Goal: Task Accomplishment & Management: Manage account settings

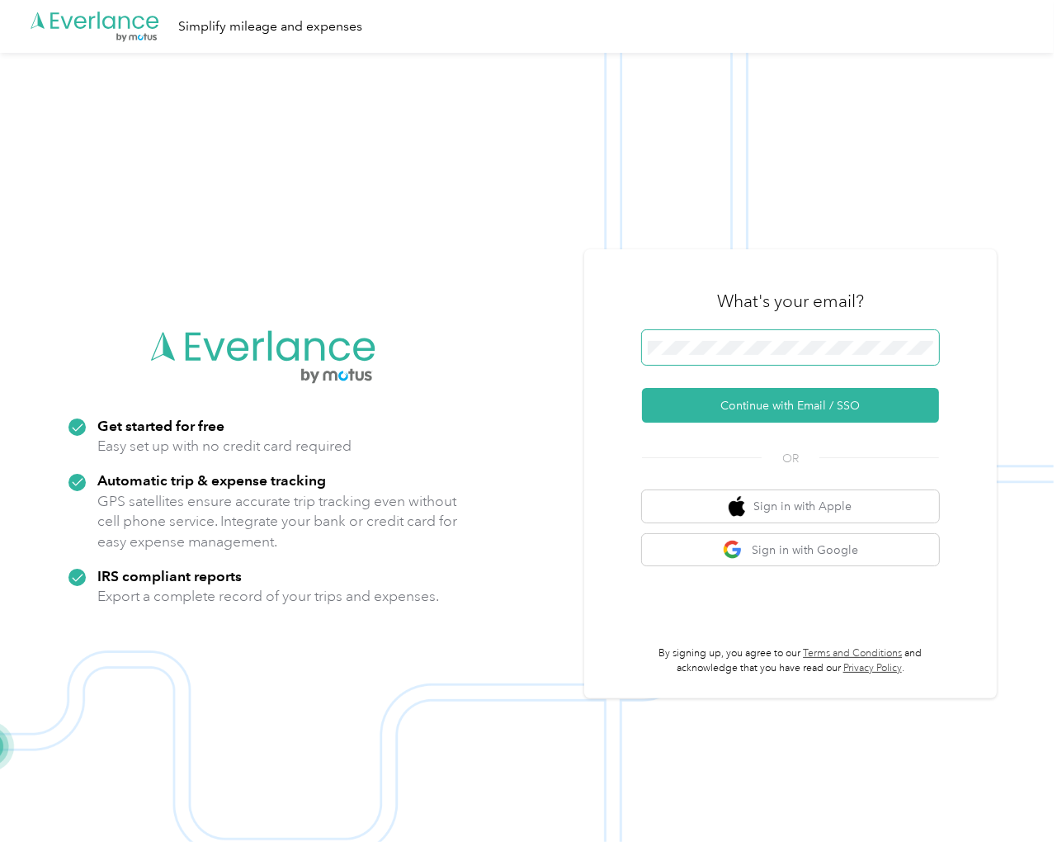
click at [838, 338] on span at bounding box center [790, 347] width 297 height 35
click at [781, 407] on button "Continue with Email / SSO" at bounding box center [790, 405] width 297 height 35
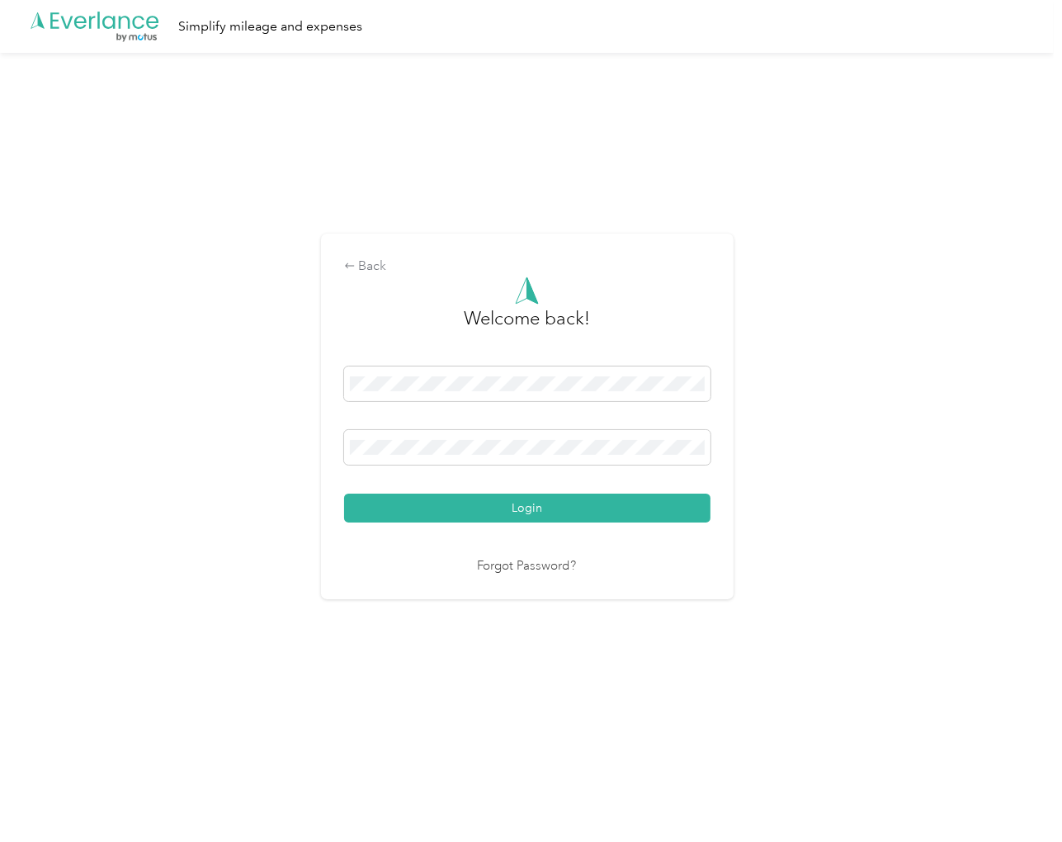
click at [529, 495] on button "Login" at bounding box center [527, 507] width 366 height 29
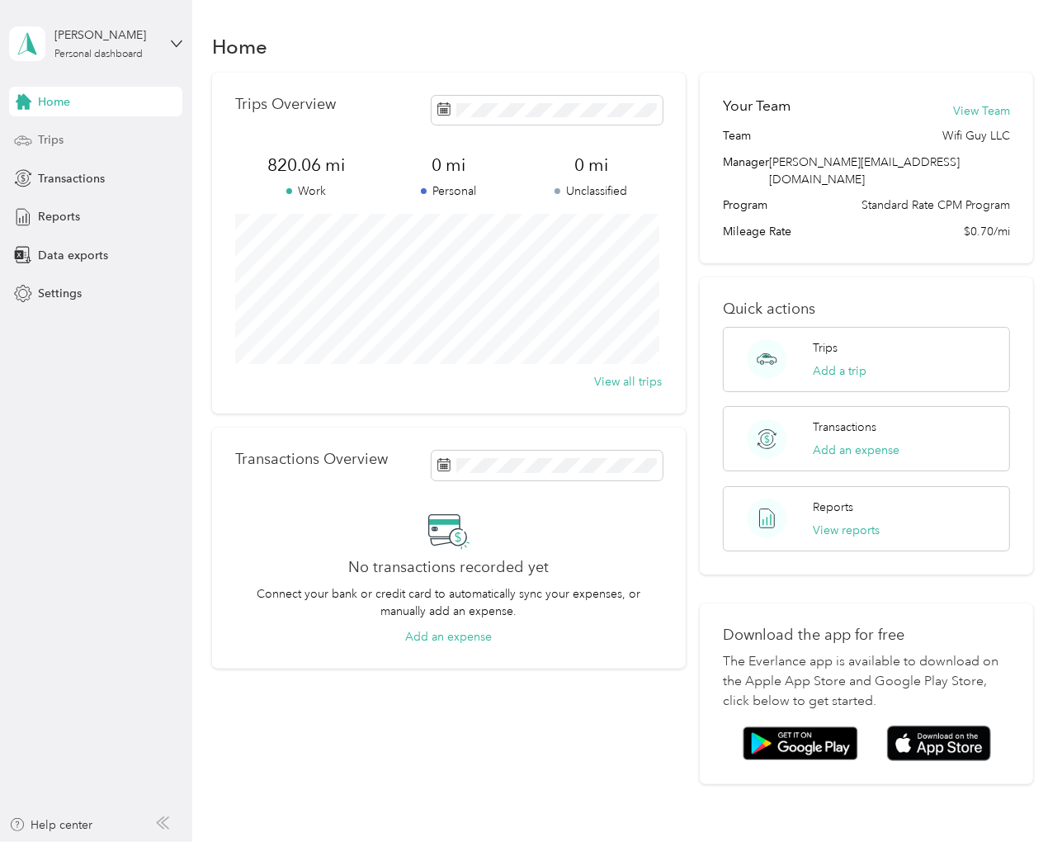
click at [56, 141] on span "Trips" at bounding box center [51, 139] width 26 height 17
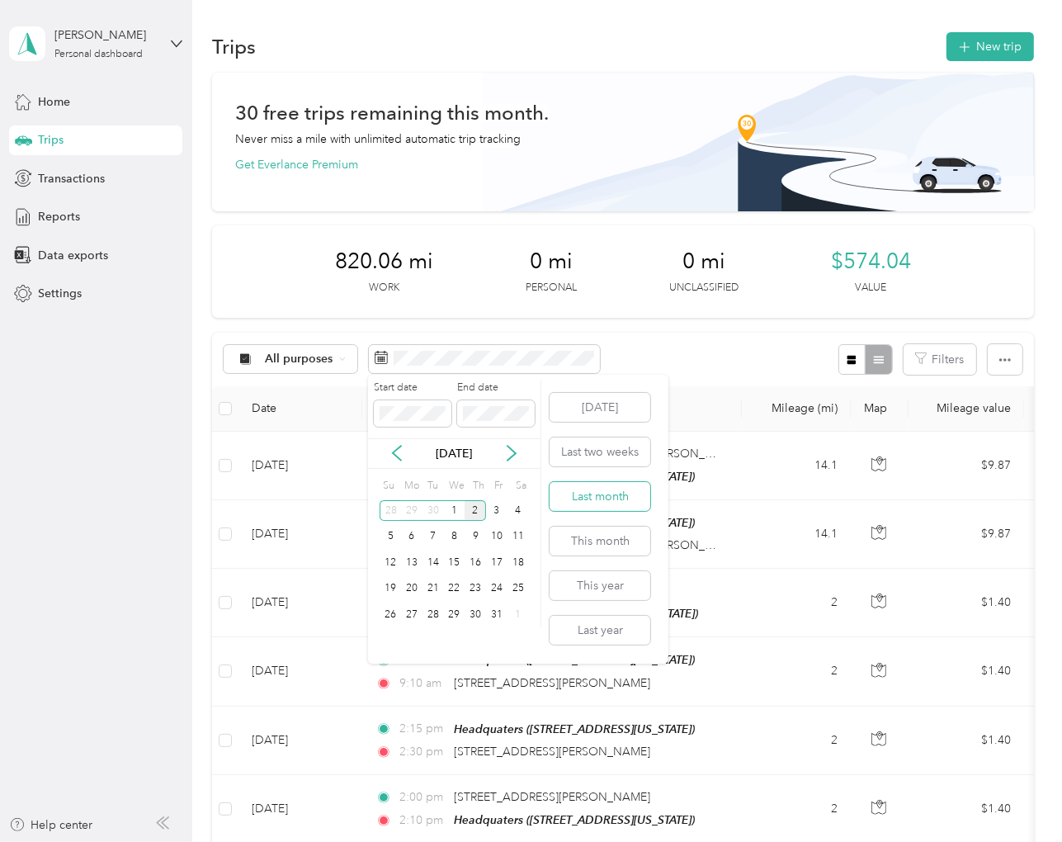
click at [608, 493] on button "Last month" at bounding box center [600, 496] width 101 height 29
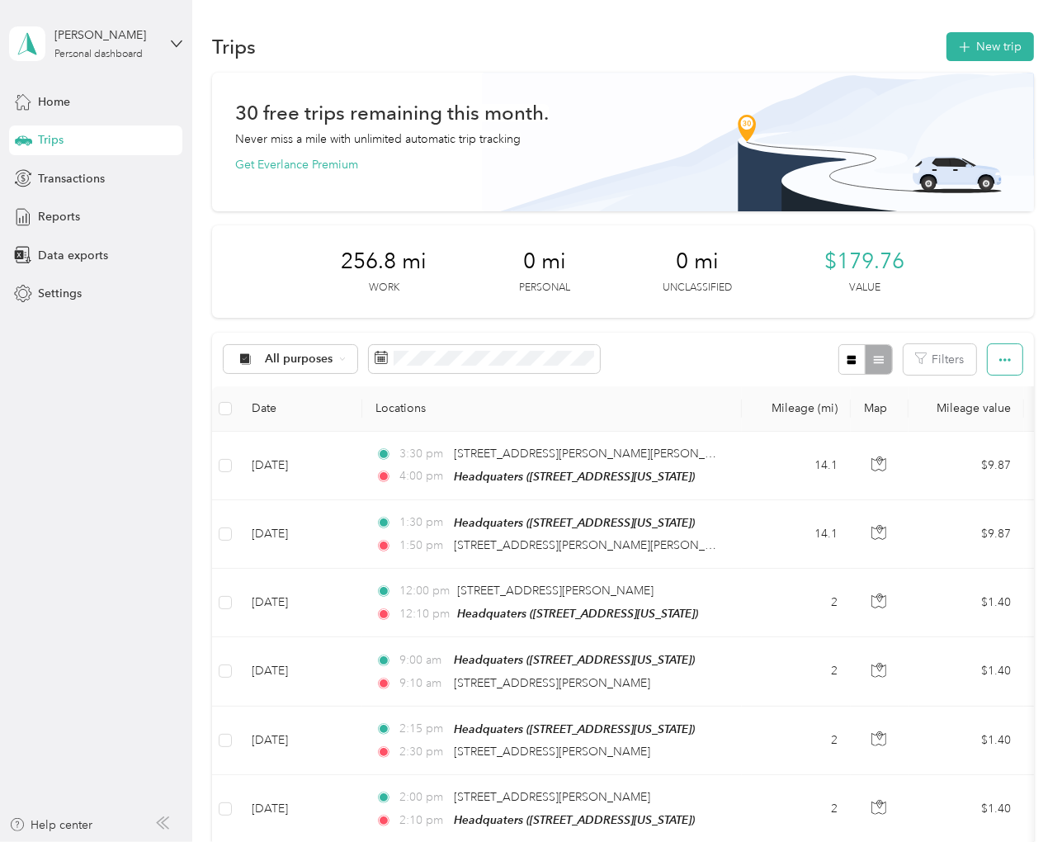
click at [1003, 356] on icon "button" at bounding box center [1005, 360] width 12 height 12
click at [998, 394] on span "Select all" at bounding box center [982, 390] width 45 height 14
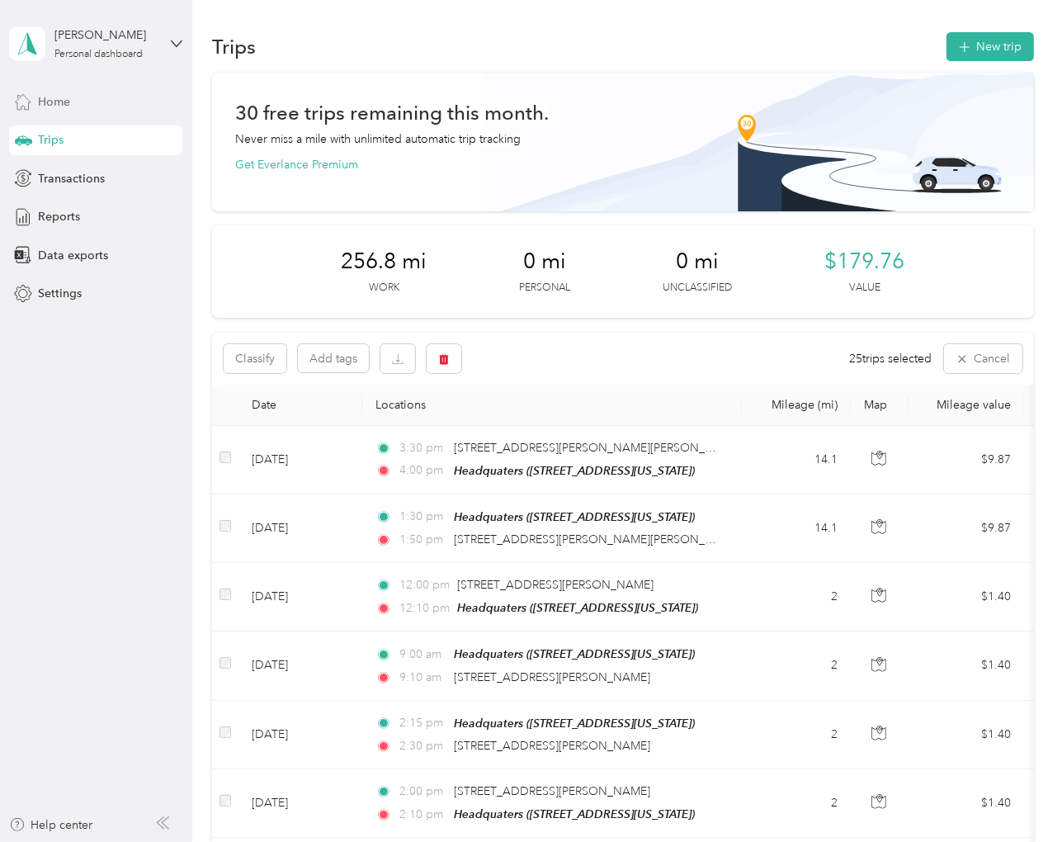
click at [61, 96] on span "Home" at bounding box center [54, 101] width 32 height 17
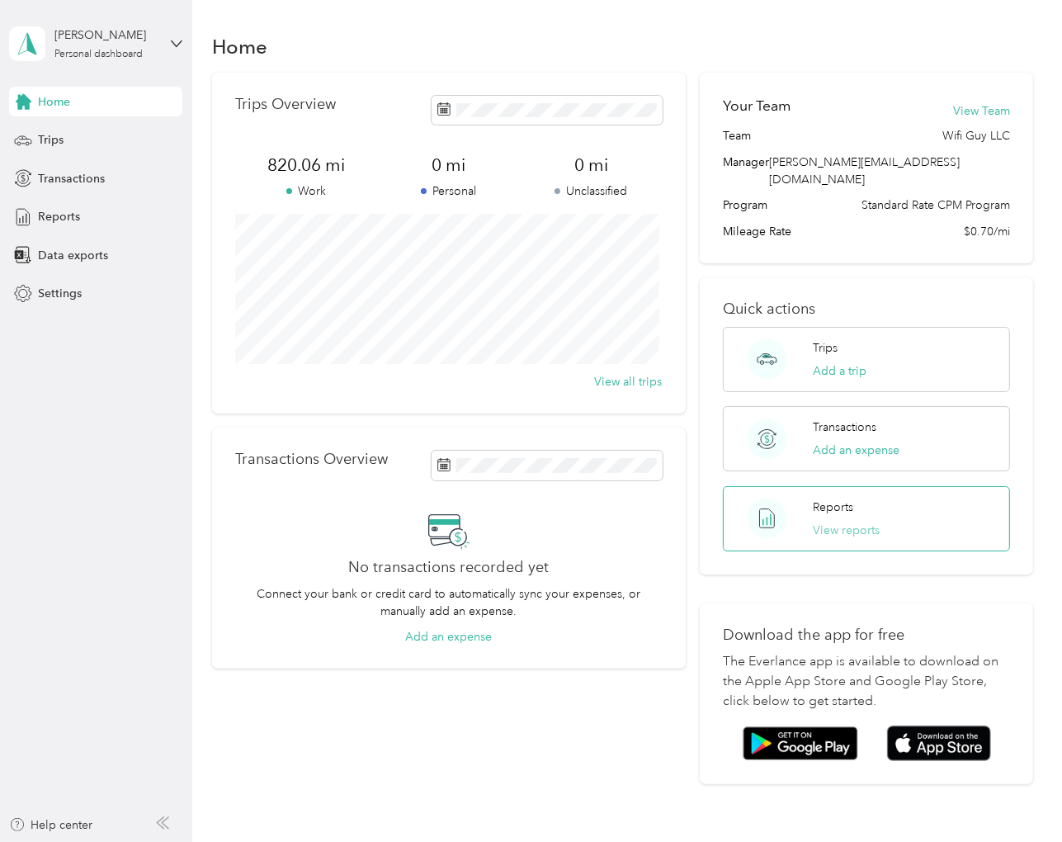
click at [814, 522] on button "View reports" at bounding box center [847, 530] width 67 height 17
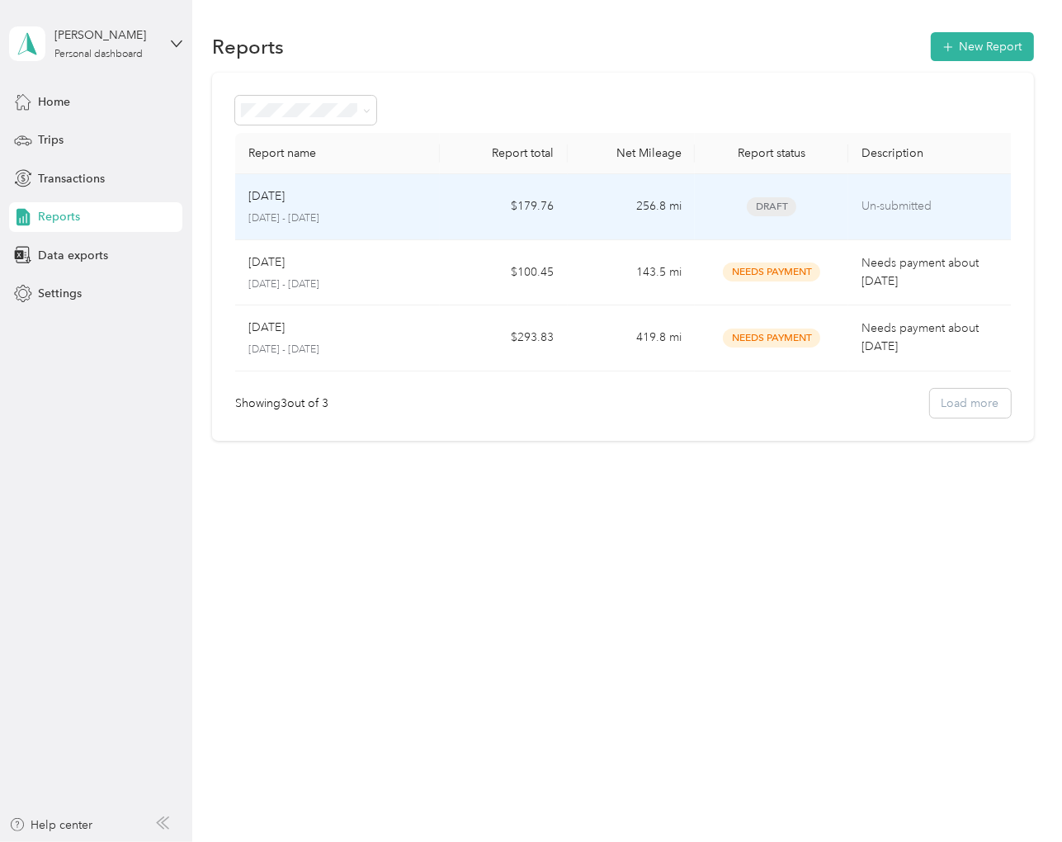
click at [592, 210] on td "256.8 mi" at bounding box center [632, 207] width 128 height 66
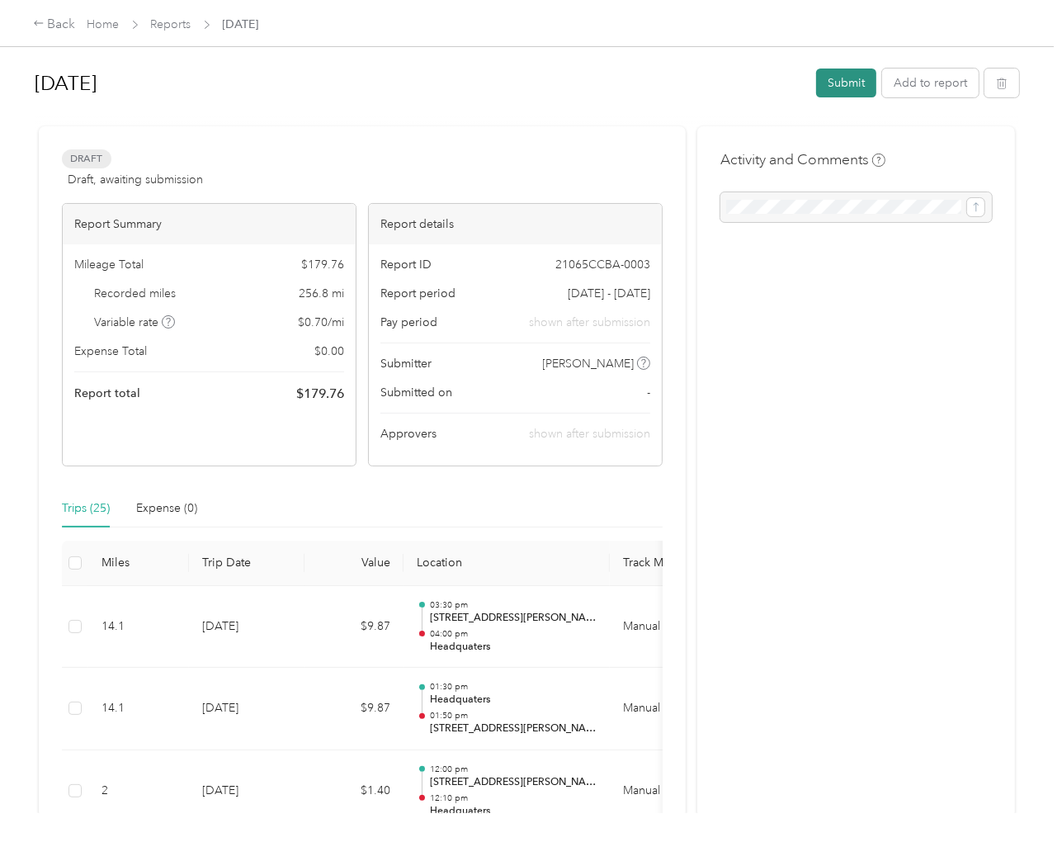
click at [834, 82] on button "Submit" at bounding box center [846, 82] width 60 height 29
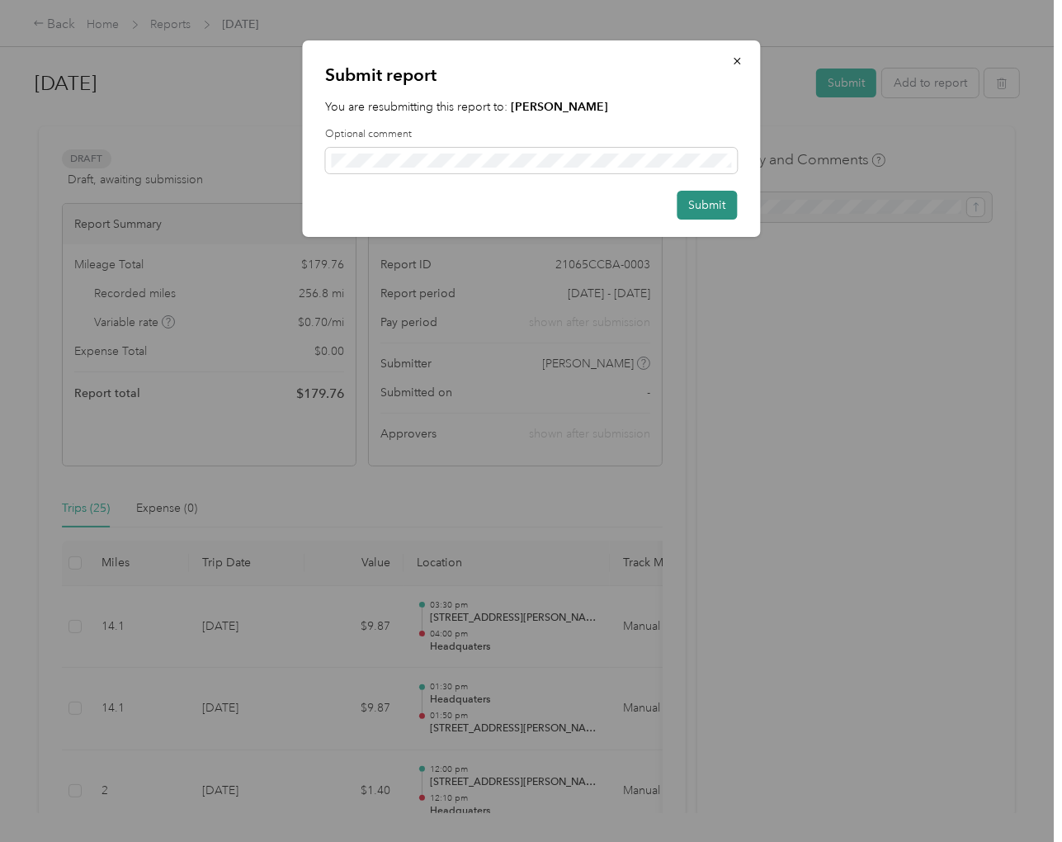
click at [710, 205] on button "Submit" at bounding box center [707, 205] width 60 height 29
